Goal: Task Accomplishment & Management: Use online tool/utility

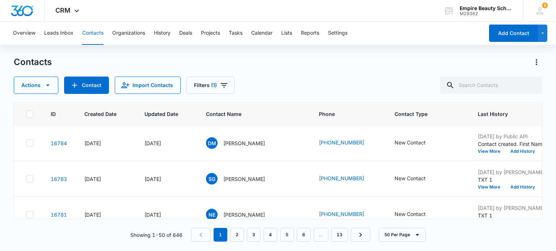
scroll to position [217, 0]
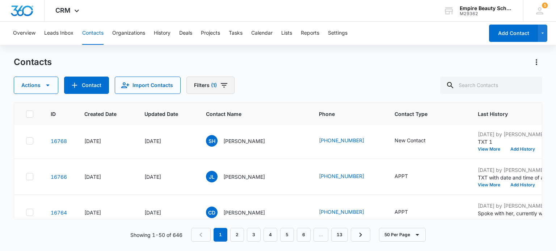
click at [203, 86] on button "Filters (1)" at bounding box center [210, 85] width 48 height 17
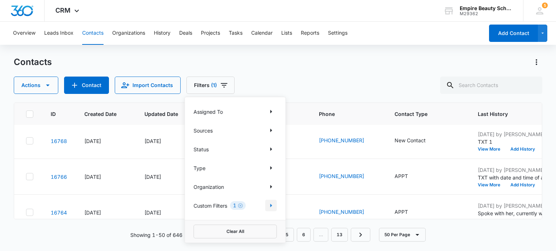
click at [272, 206] on icon "Show Custom Filters filters" at bounding box center [271, 206] width 2 height 4
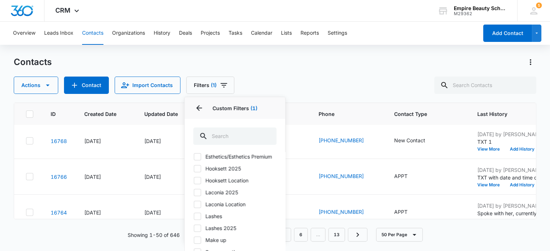
scroll to position [77, 0]
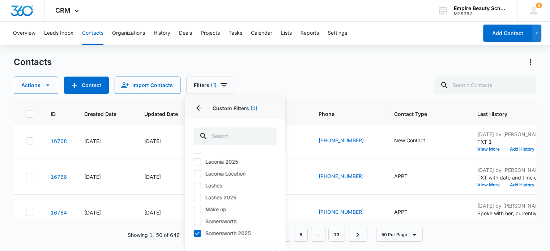
click at [197, 187] on icon at bounding box center [197, 185] width 4 height 3
click at [194, 186] on input "Lashes" at bounding box center [194, 186] width 0 height 0
checkbox input "true"
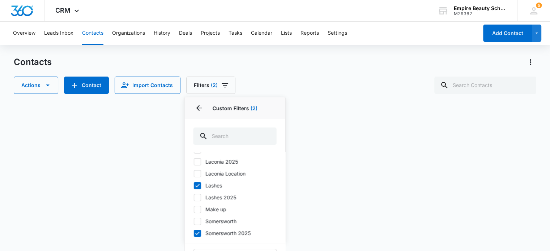
click at [195, 211] on icon at bounding box center [197, 210] width 7 height 7
click at [194, 210] on input "Make up" at bounding box center [194, 209] width 0 height 0
checkbox input "true"
click at [196, 197] on icon at bounding box center [197, 198] width 7 height 7
click at [194, 198] on input "Lashes 2025" at bounding box center [194, 198] width 0 height 0
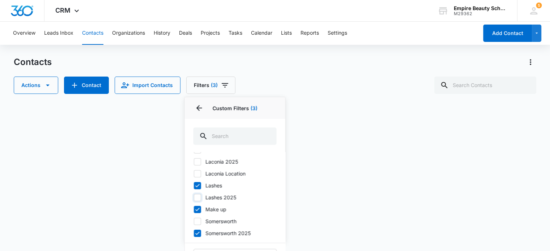
checkbox input "true"
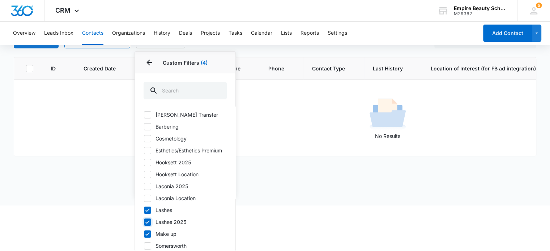
scroll to position [36, 0]
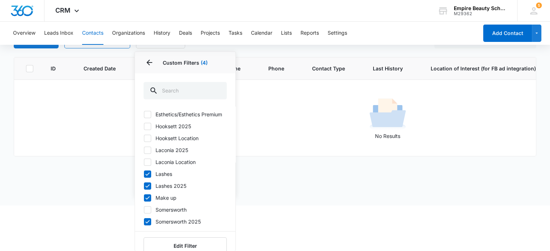
click at [146, 200] on icon at bounding box center [147, 197] width 4 height 3
click at [144, 198] on input "Make up" at bounding box center [144, 198] width 0 height 0
checkbox input "false"
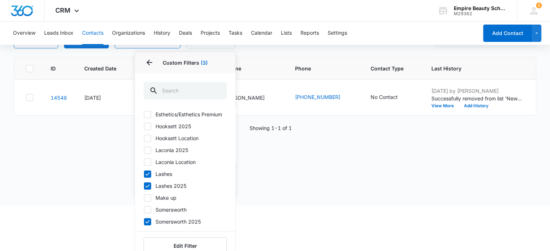
click at [147, 190] on icon at bounding box center [147, 186] width 7 height 7
click at [144, 186] on input "Lashes 2025" at bounding box center [144, 186] width 0 height 0
checkbox input "false"
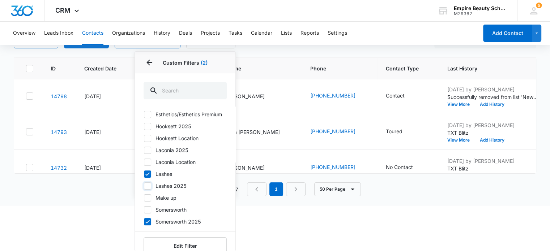
scroll to position [253, 0]
drag, startPoint x: 145, startPoint y: 179, endPoint x: 259, endPoint y: 212, distance: 118.7
click at [145, 178] on icon at bounding box center [147, 174] width 7 height 7
click at [144, 174] on input "Lashes" at bounding box center [144, 174] width 0 height 0
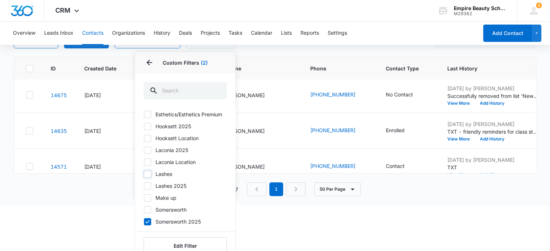
checkbox input "false"
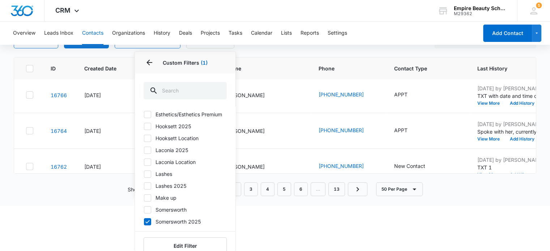
click at [322, 52] on div "Overview Leads Inbox Contacts Organizations History Deals Projects Tasks Calend…" at bounding box center [275, 90] width 550 height 229
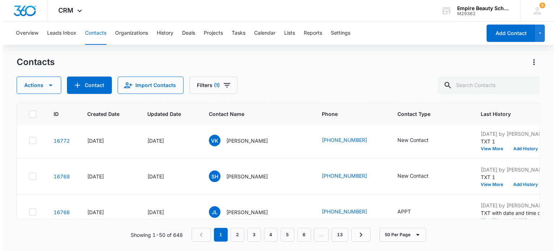
scroll to position [0, 0]
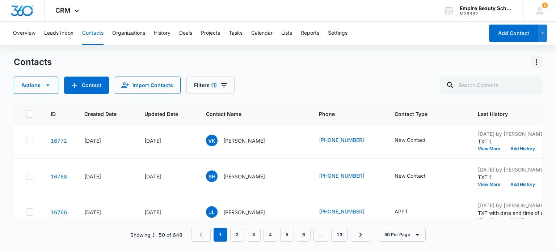
click at [535, 62] on icon "Actions" at bounding box center [536, 62] width 9 height 9
click at [478, 103] on div "Export All Contacts" at bounding box center [500, 104] width 48 height 5
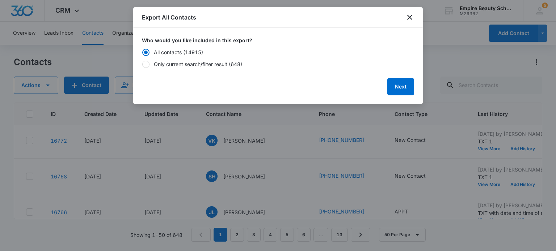
click at [145, 65] on div at bounding box center [145, 64] width 7 height 7
click at [142, 65] on input "Only current search/filter result (648)" at bounding box center [142, 64] width 0 height 5
radio input "false"
radio input "true"
click at [399, 88] on button "Next" at bounding box center [400, 86] width 27 height 17
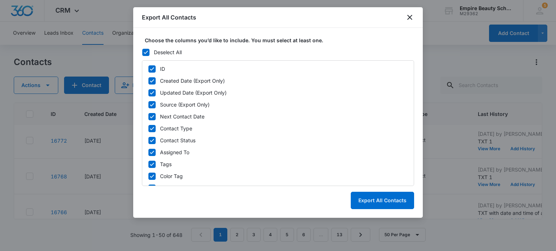
click at [143, 50] on icon at bounding box center [146, 52] width 7 height 7
click at [142, 50] on input "Deselect All" at bounding box center [142, 52] width 0 height 5
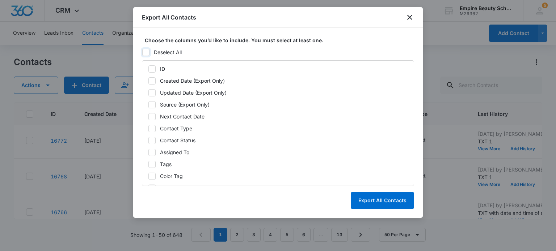
checkbox input "false"
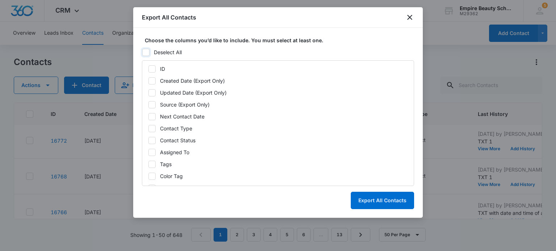
checkbox input "false"
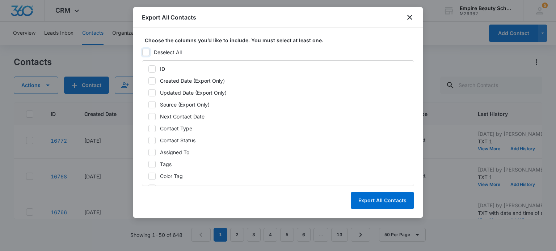
checkbox input "false"
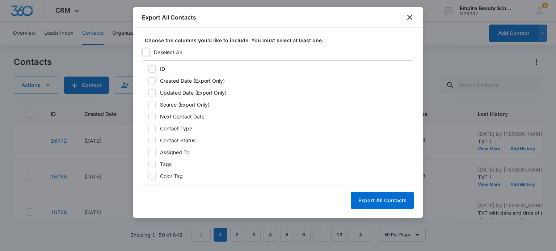
checkbox input "false"
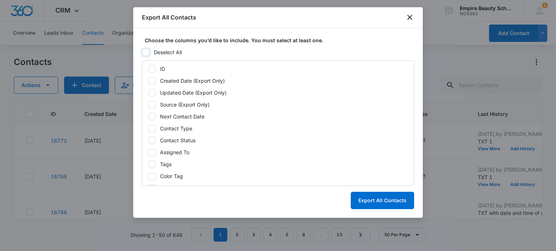
checkbox input "false"
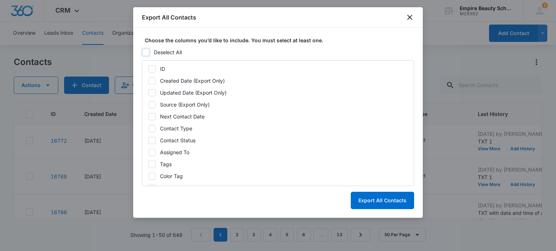
checkbox input "false"
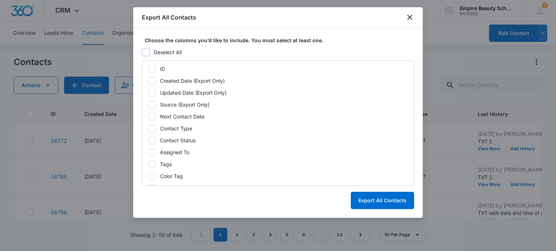
checkbox input "false"
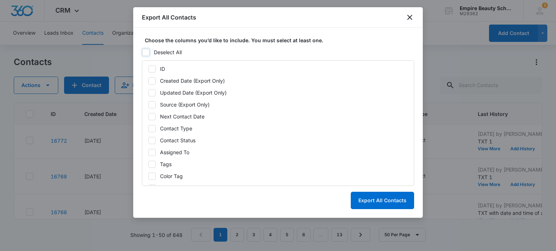
checkbox input "false"
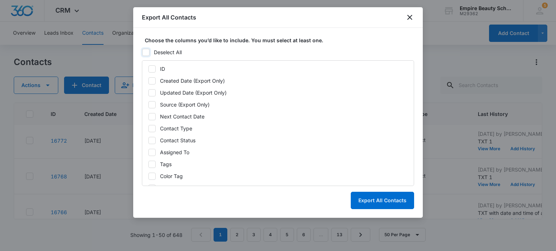
checkbox input "false"
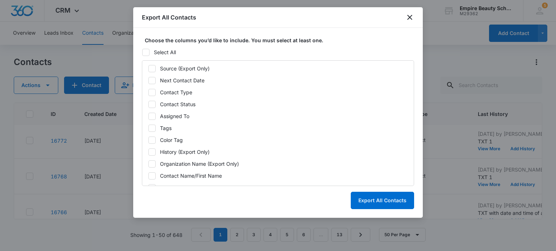
click at [149, 92] on icon at bounding box center [152, 92] width 7 height 7
click at [148, 92] on input "Contact Type" at bounding box center [148, 92] width 0 height 5
checkbox input "true"
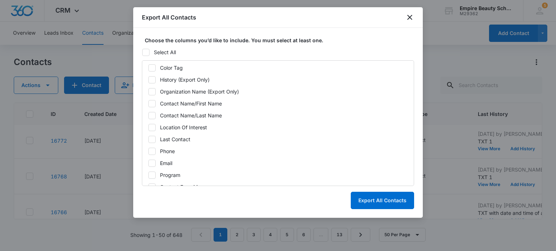
scroll to position [145, 0]
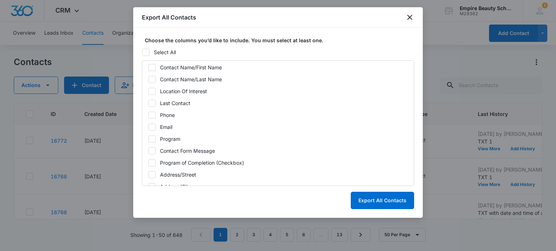
click at [151, 128] on icon at bounding box center [152, 127] width 4 height 3
click at [148, 128] on input "Email" at bounding box center [148, 127] width 0 height 5
checkbox input "true"
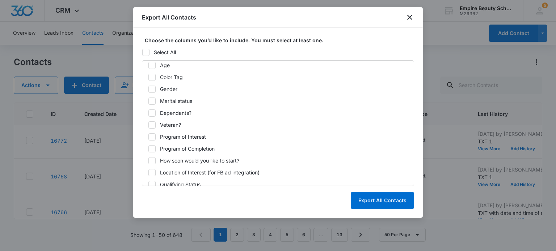
scroll to position [381, 0]
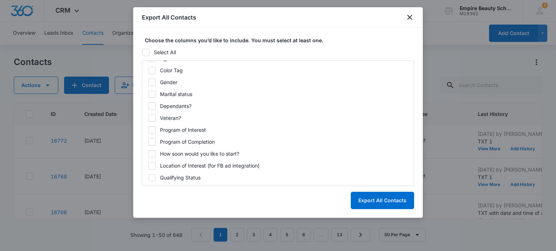
click at [153, 131] on icon at bounding box center [152, 130] width 7 height 7
click at [148, 131] on input "Program of Interest" at bounding box center [148, 130] width 0 height 5
checkbox input "true"
click at [378, 200] on button "Export All Contacts" at bounding box center [382, 200] width 63 height 17
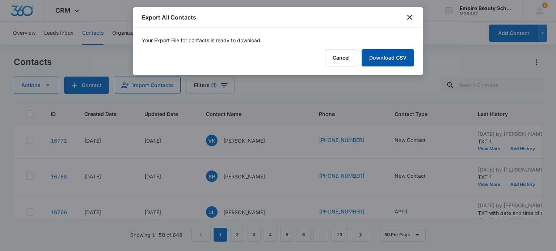
click at [384, 55] on link "Download CSV" at bounding box center [387, 57] width 52 height 17
click at [404, 57] on button "Finish" at bounding box center [399, 57] width 30 height 17
